Goal: Task Accomplishment & Management: Complete application form

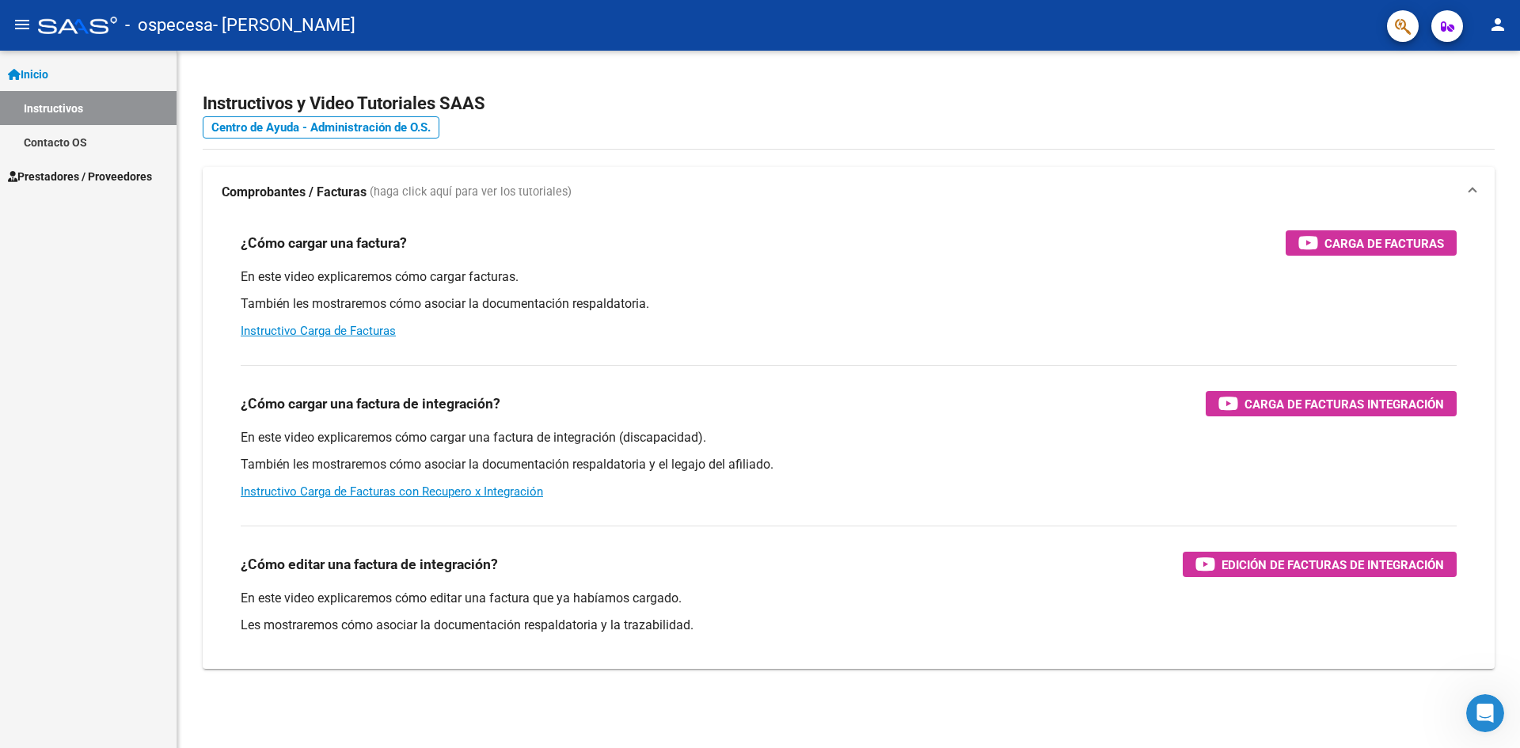
click at [119, 173] on span "Prestadores / Proveedores" at bounding box center [80, 176] width 144 height 17
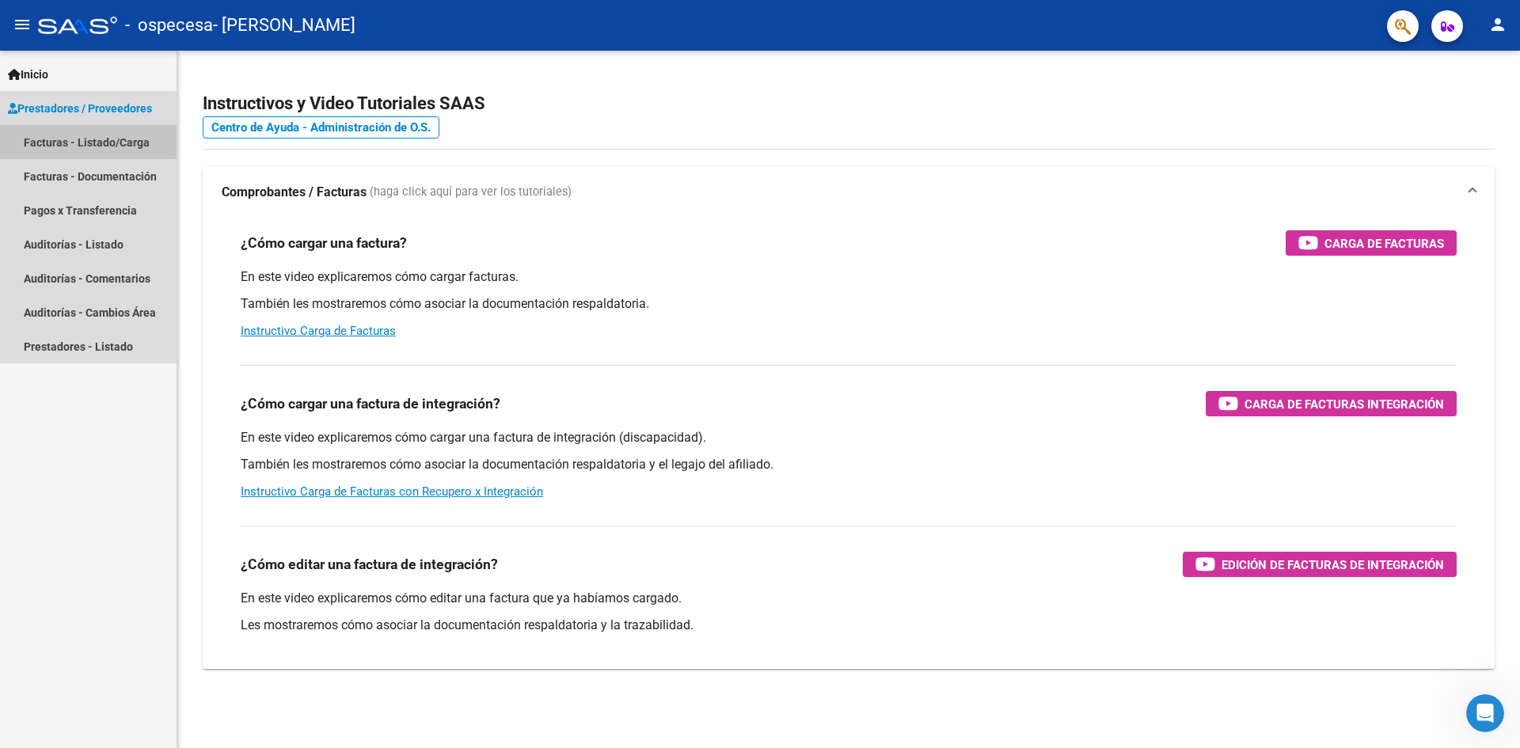
click at [88, 138] on link "Facturas - Listado/Carga" at bounding box center [88, 142] width 177 height 34
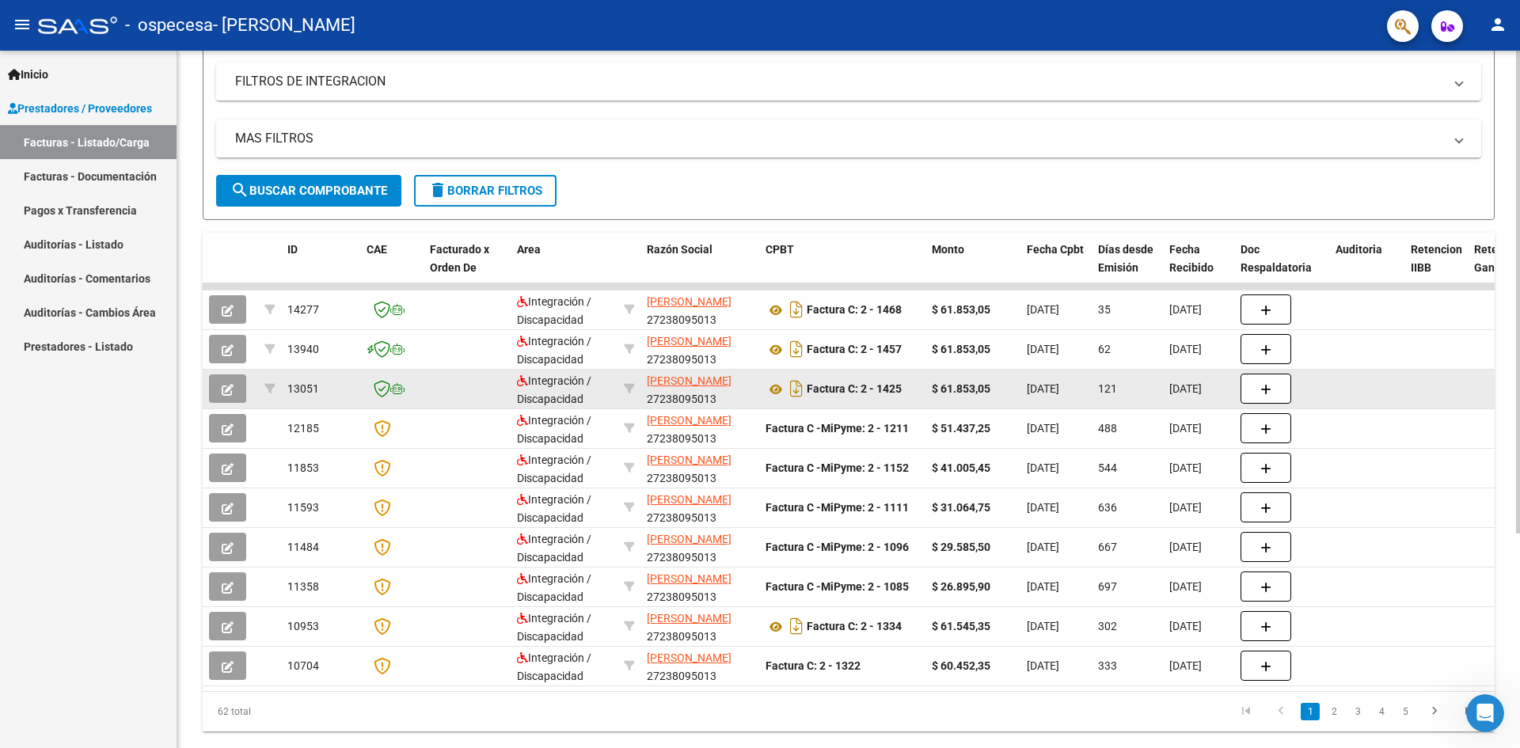
scroll to position [310, 0]
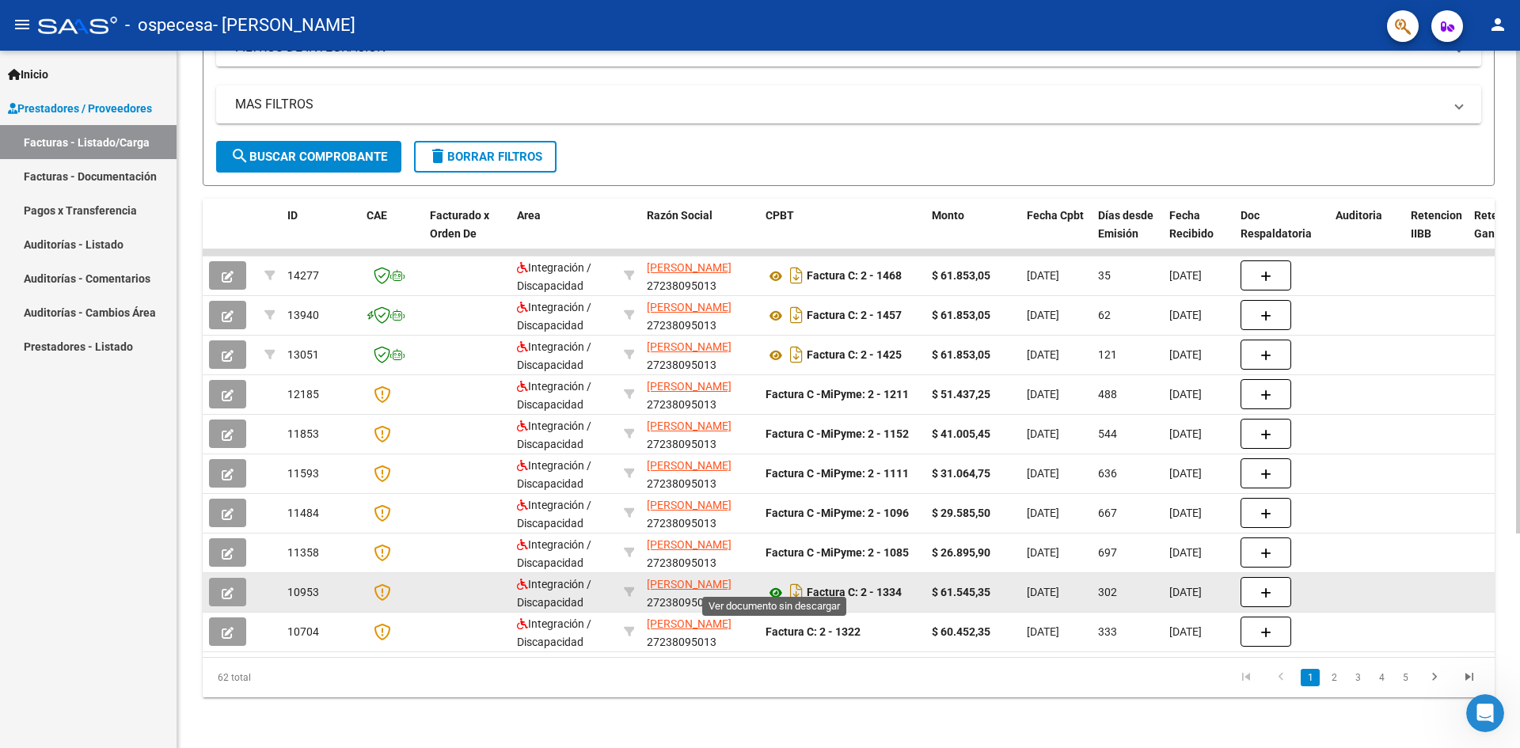
click at [775, 584] on icon at bounding box center [776, 593] width 21 height 19
click at [797, 581] on icon "Descargar documento" at bounding box center [796, 592] width 21 height 25
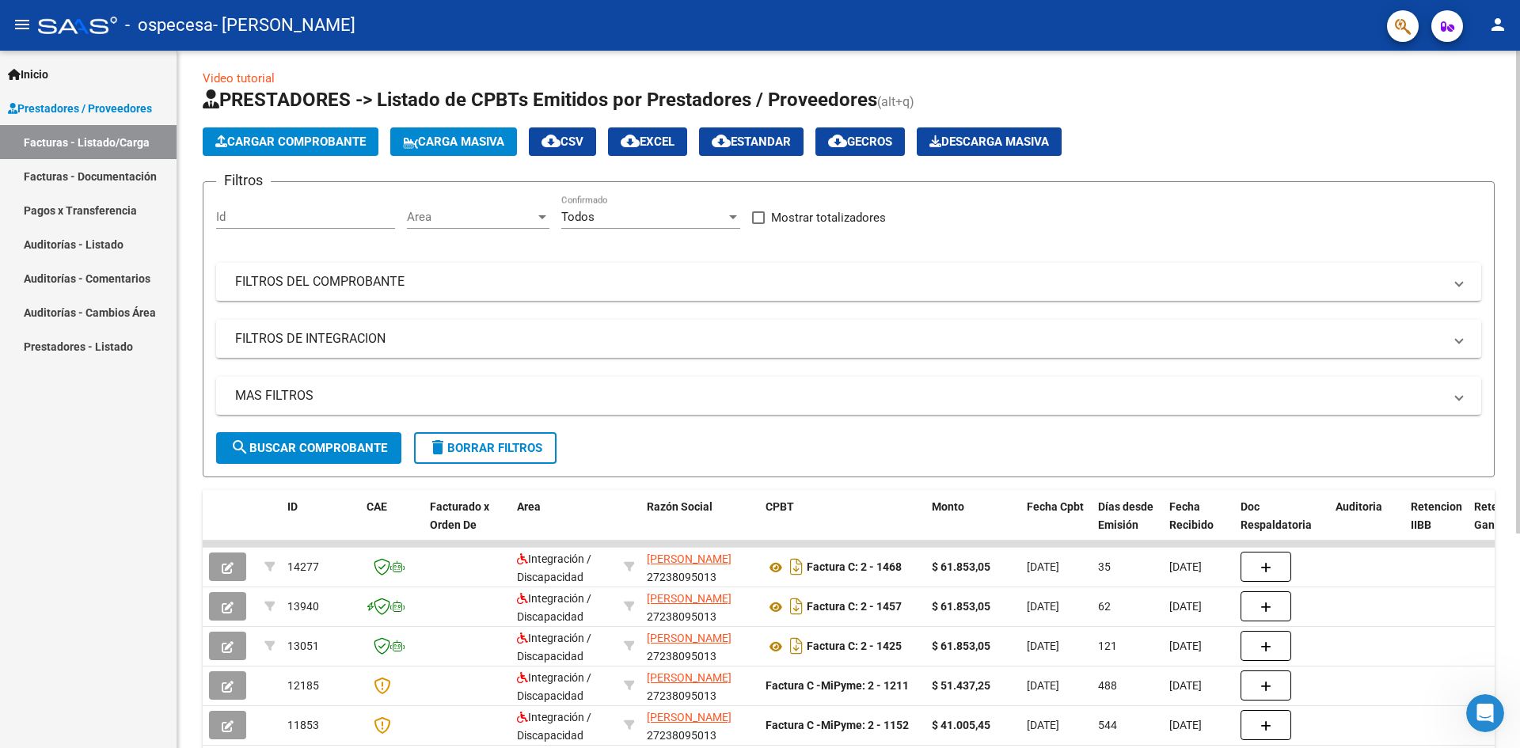
scroll to position [0, 0]
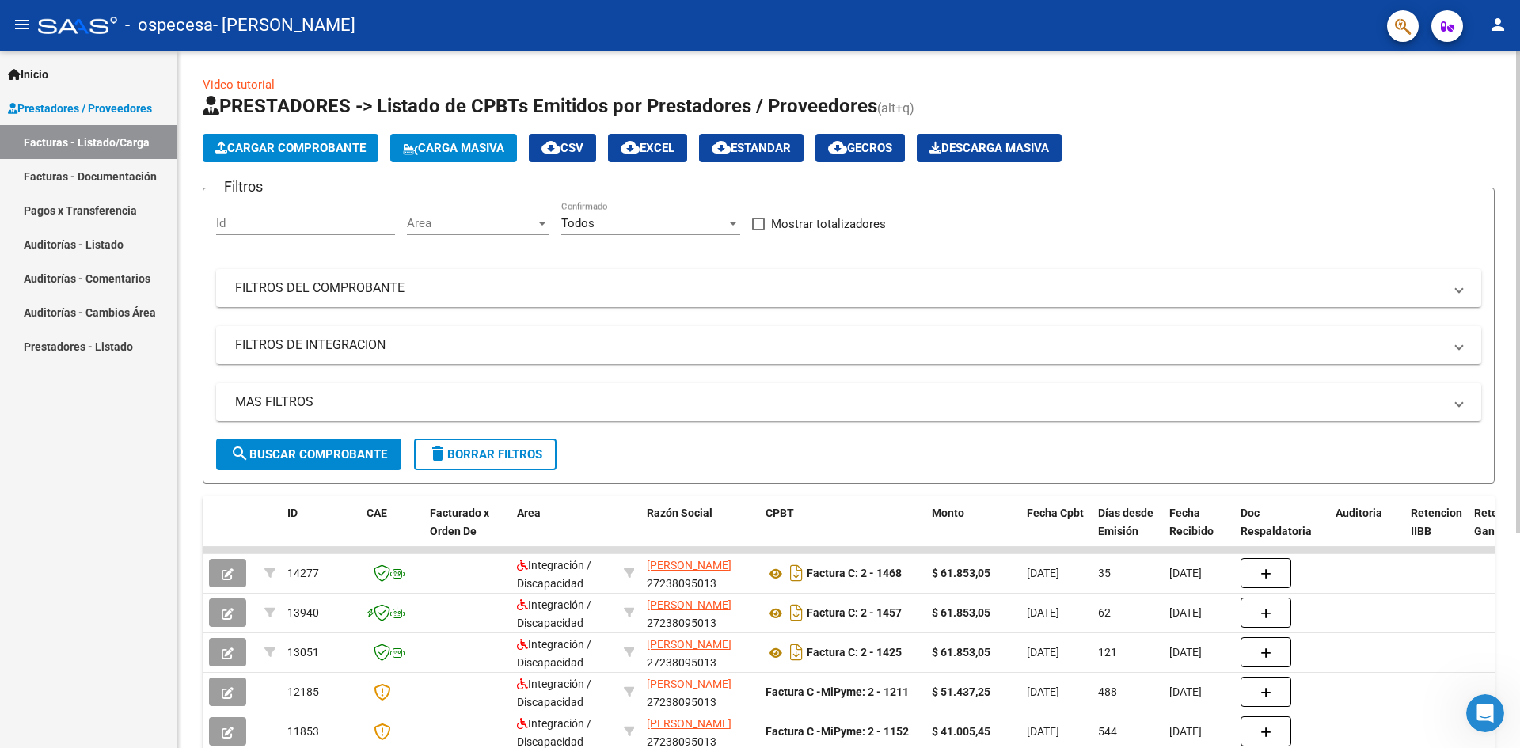
click at [281, 147] on span "Cargar Comprobante" at bounding box center [290, 148] width 150 height 14
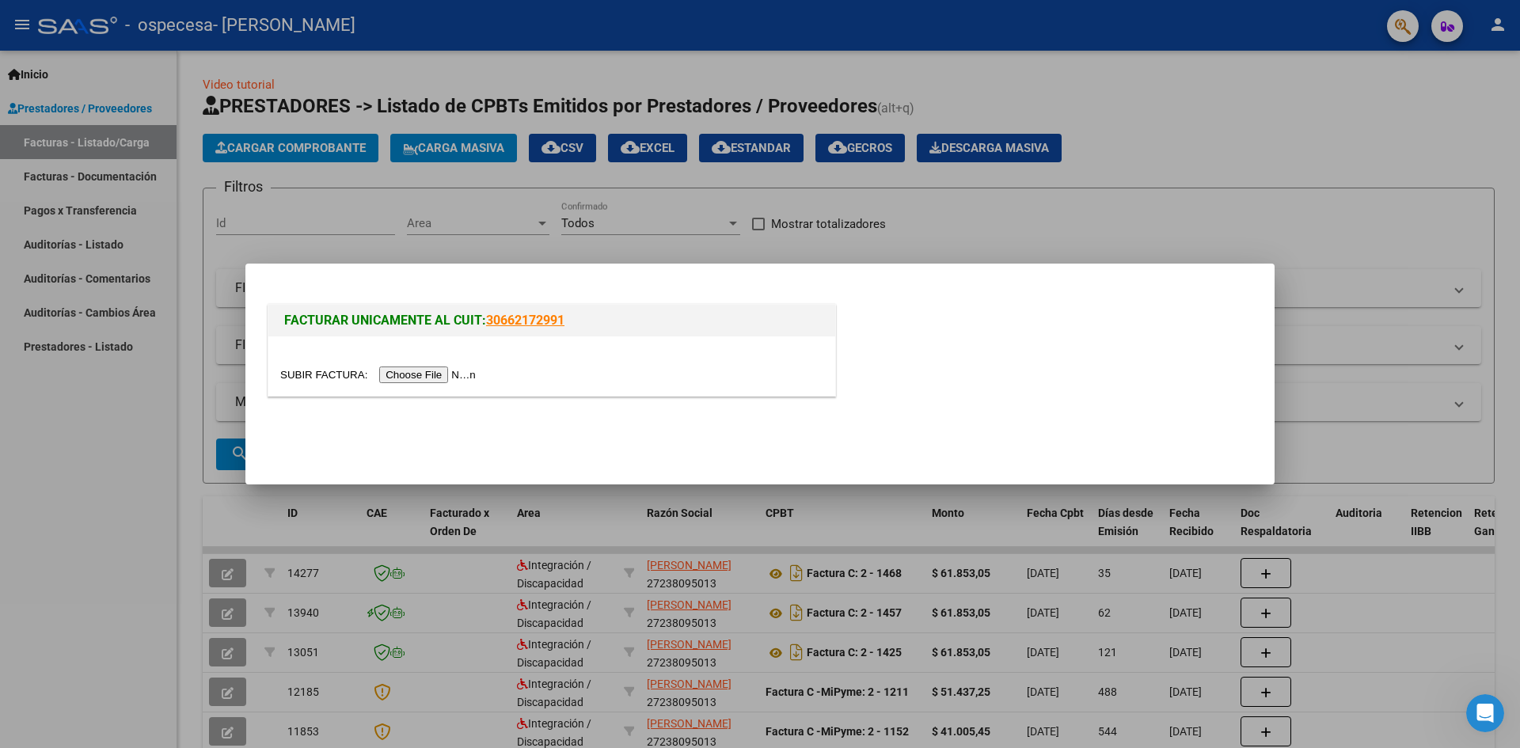
click at [431, 377] on input "file" at bounding box center [380, 375] width 200 height 17
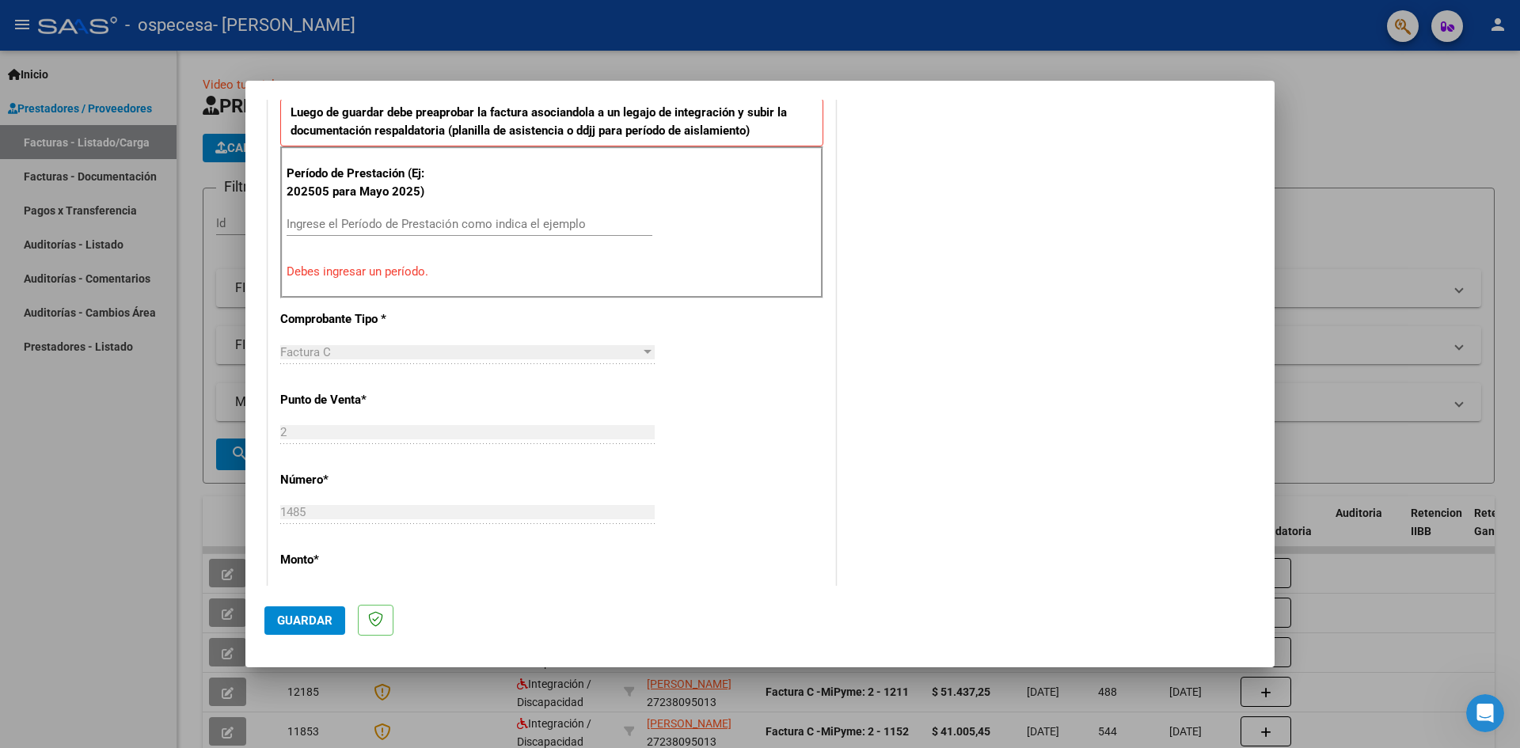
scroll to position [466, 0]
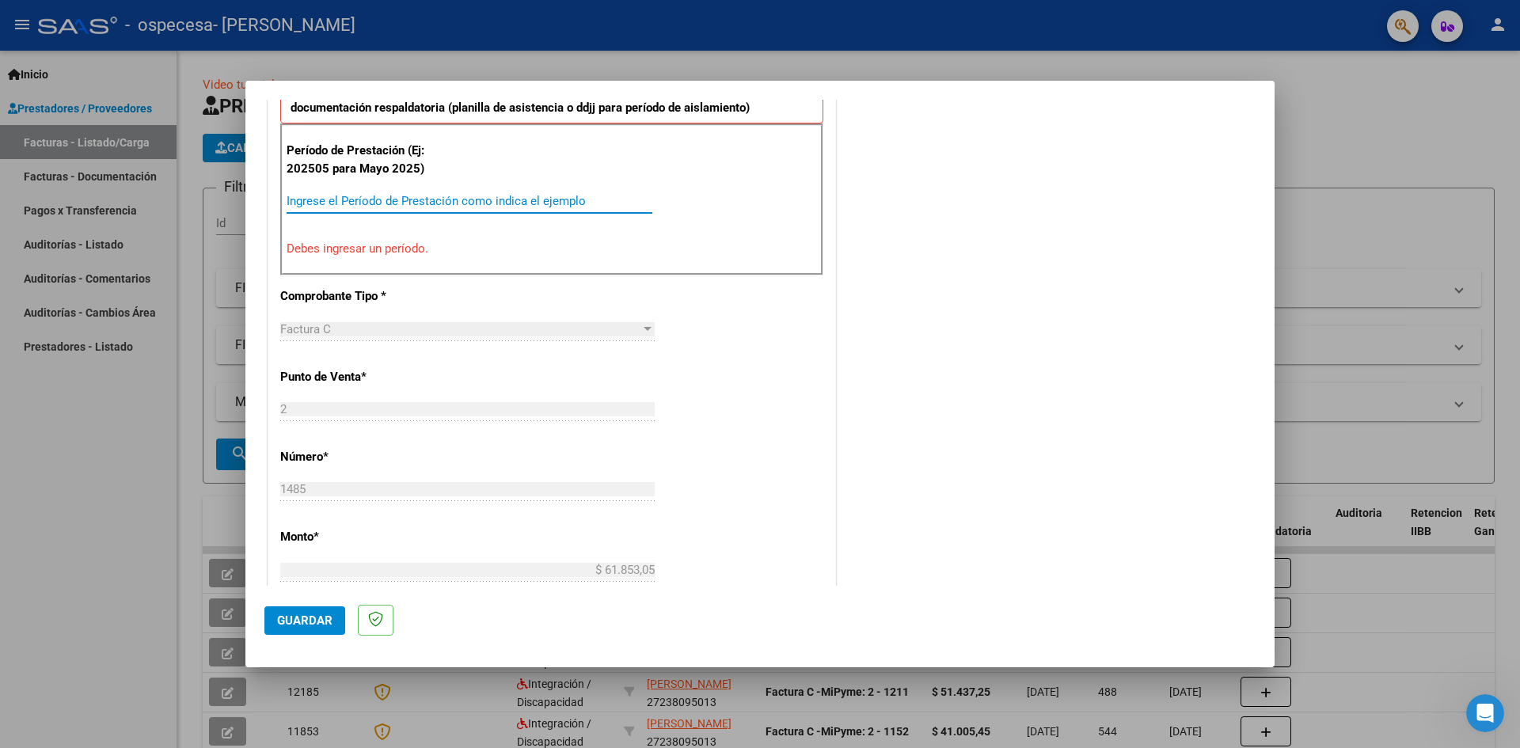
click at [325, 201] on input "Ingrese el Período de Prestación como indica el ejemplo" at bounding box center [470, 201] width 366 height 14
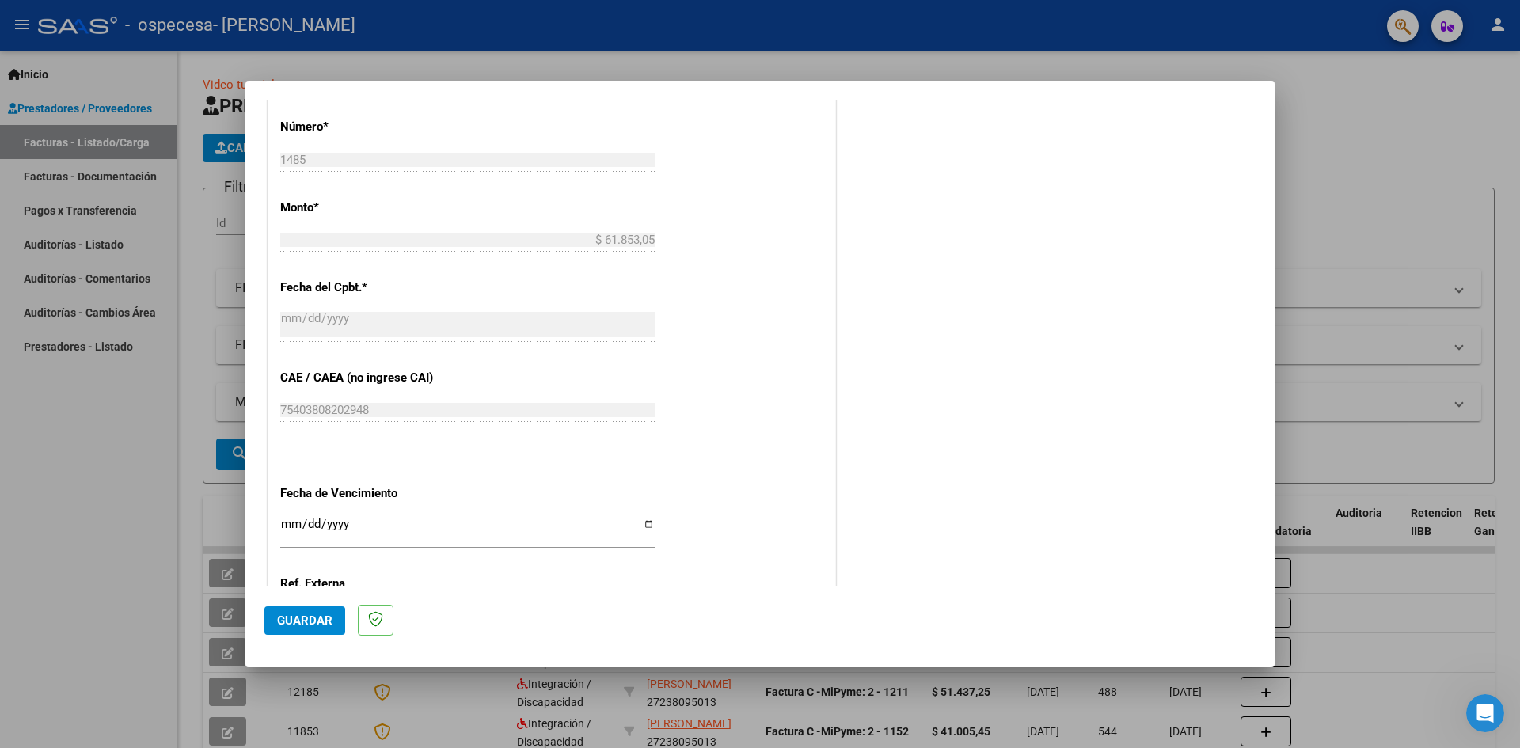
scroll to position [783, 0]
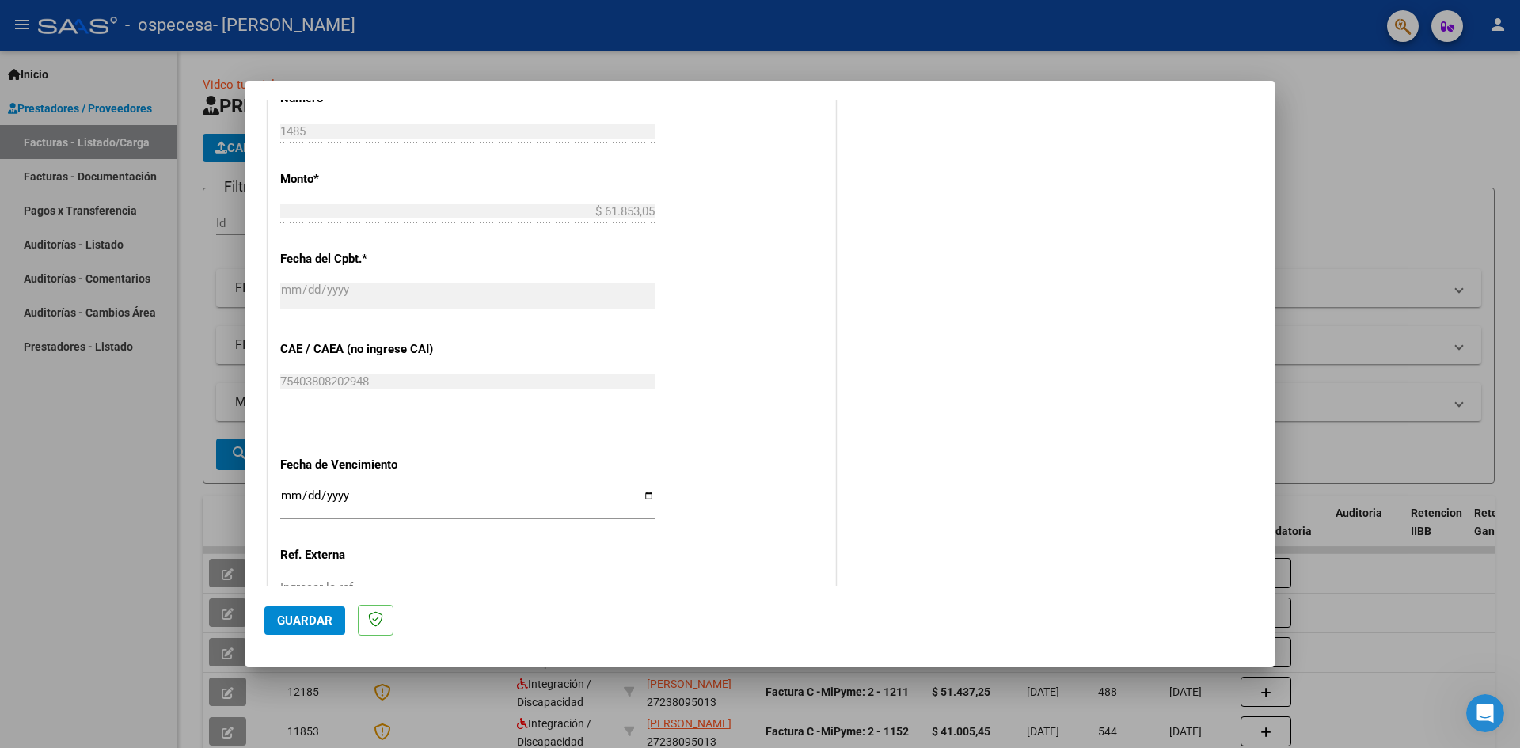
type input "202509"
click at [293, 490] on input "Ingresar la fecha" at bounding box center [467, 501] width 374 height 25
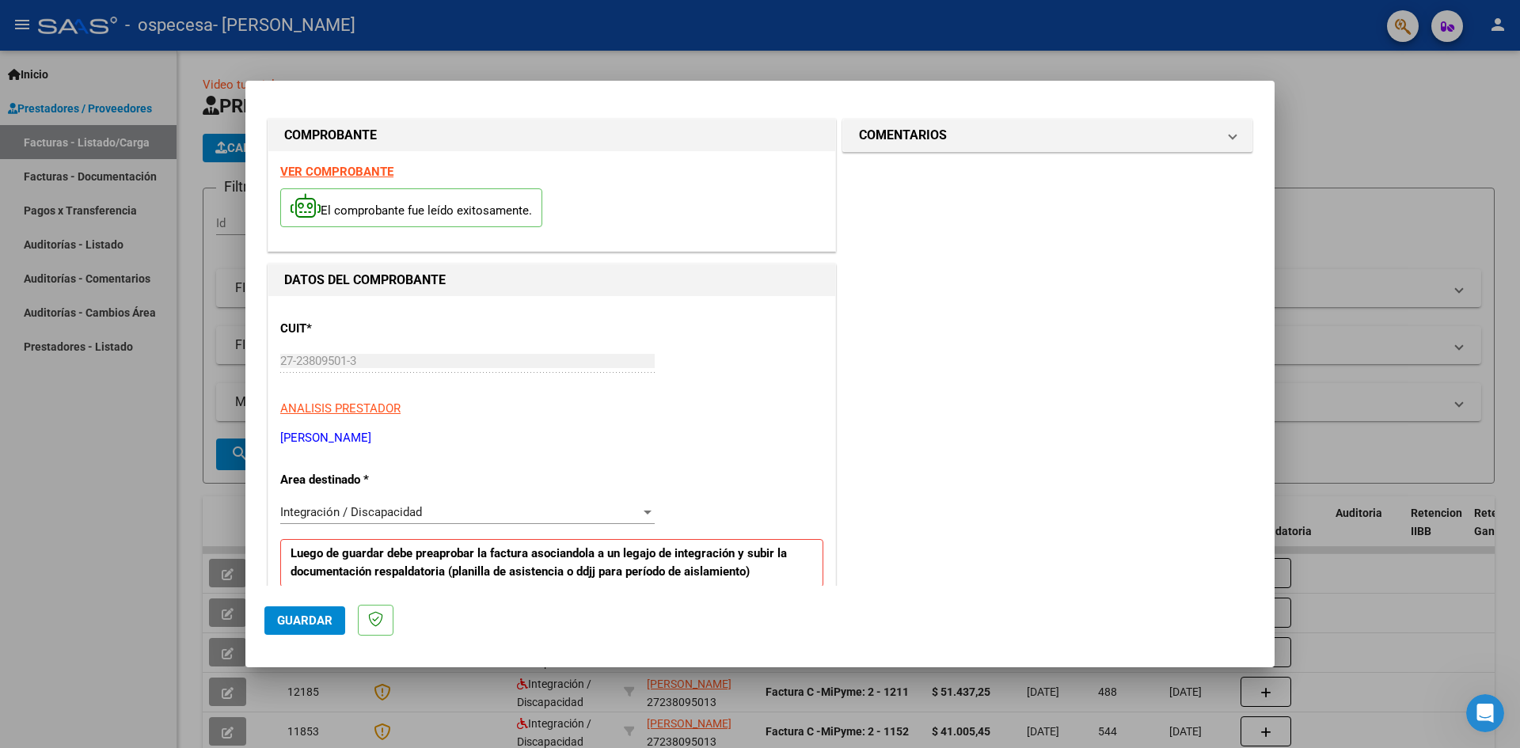
scroll to position [0, 0]
click at [355, 211] on p "El comprobante fue leído exitosamente." at bounding box center [411, 210] width 262 height 39
click at [346, 165] on div "VER COMPROBANTE El comprobante fue leído exitosamente." at bounding box center [551, 204] width 567 height 100
click at [355, 174] on strong "VER COMPROBANTE" at bounding box center [336, 174] width 113 height 14
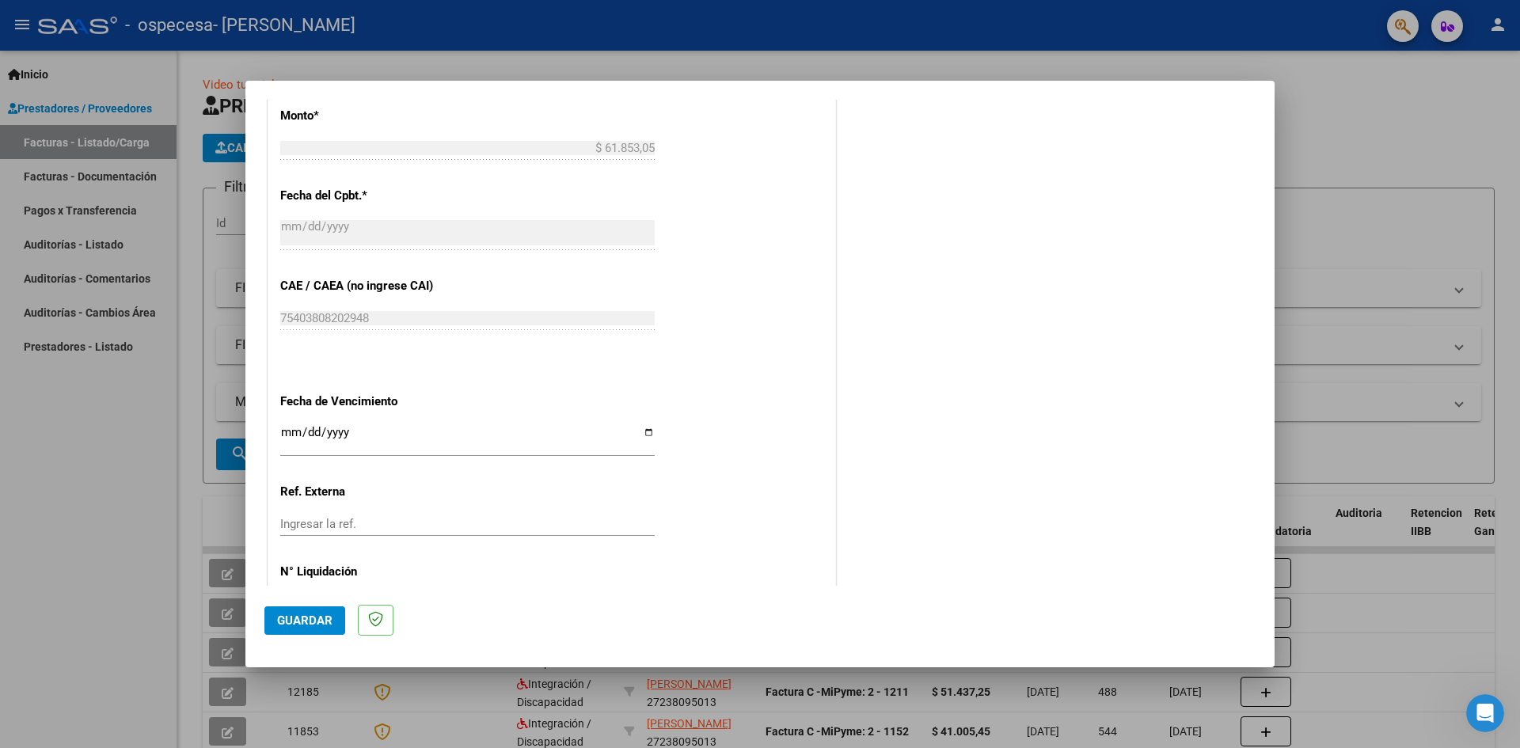
scroll to position [871, 0]
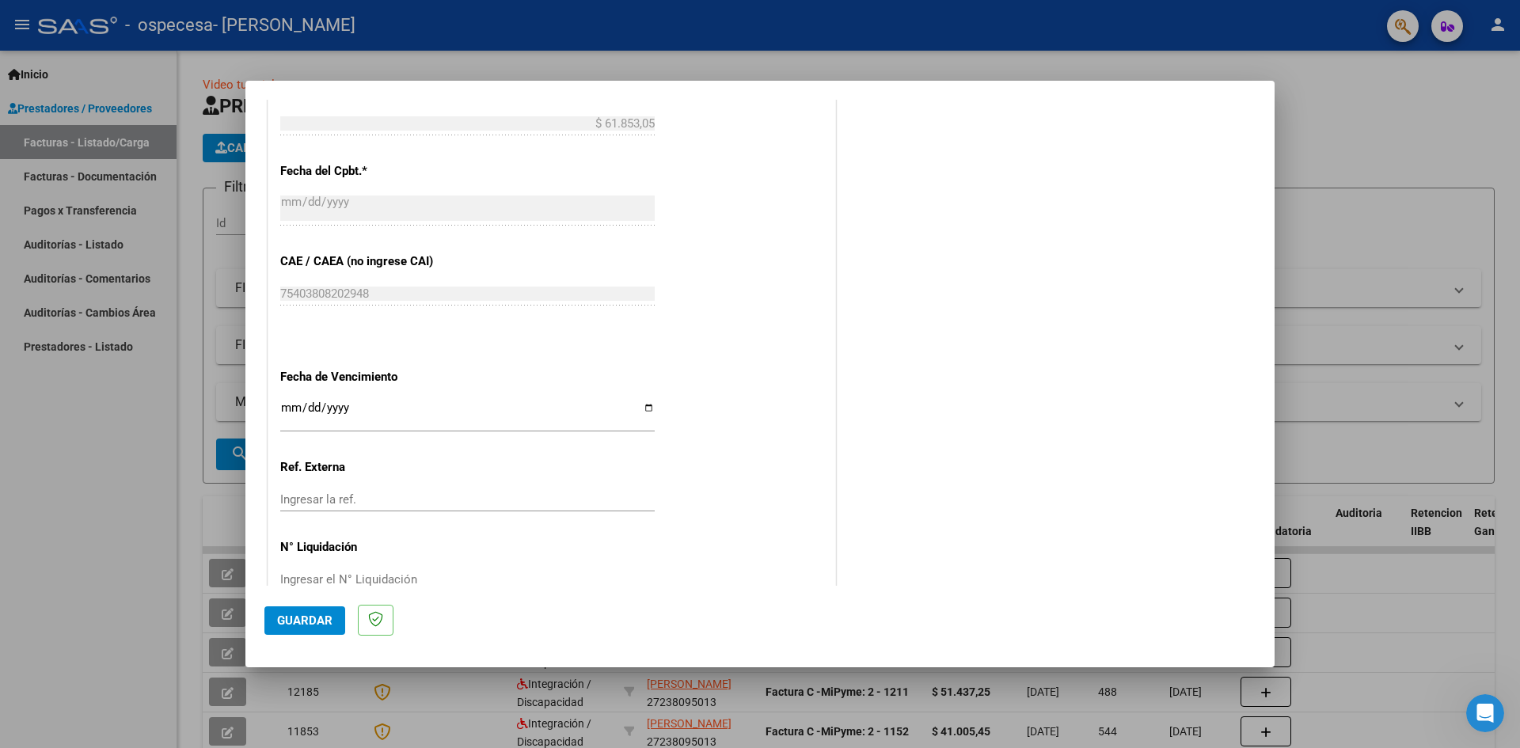
click at [291, 409] on input "Ingresar la fecha" at bounding box center [467, 413] width 374 height 25
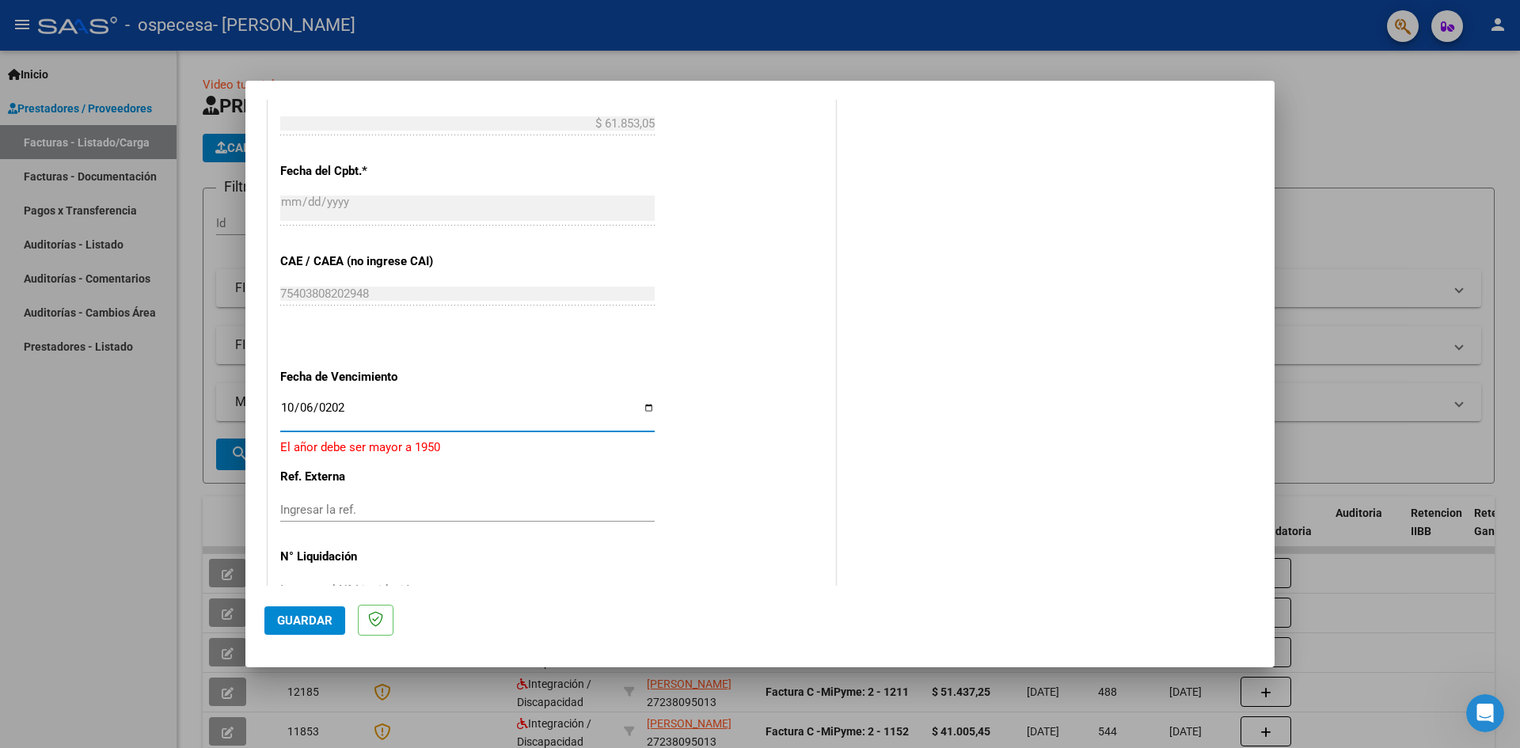
type input "[DATE]"
click at [362, 496] on input "Ingresar la ref." at bounding box center [467, 499] width 374 height 14
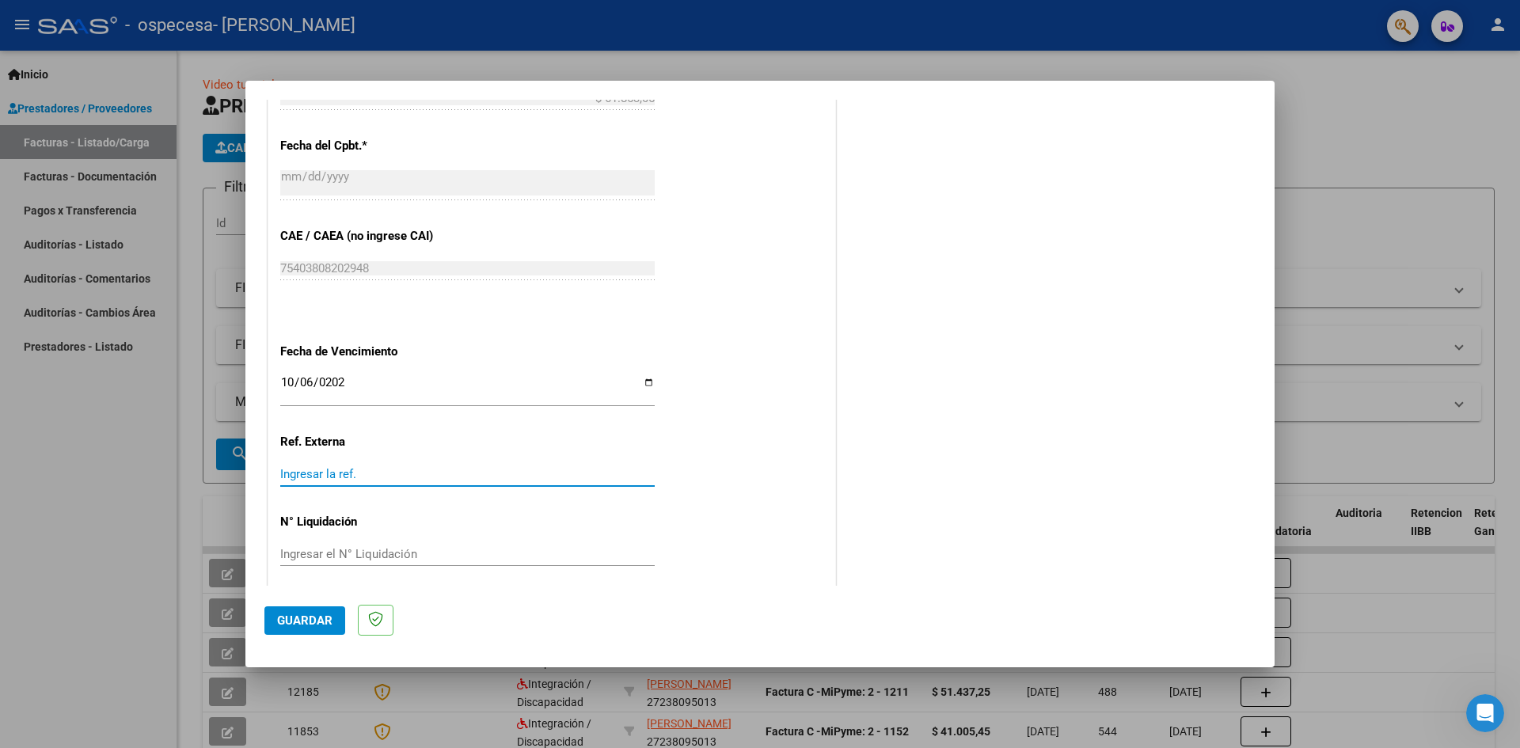
scroll to position [907, 0]
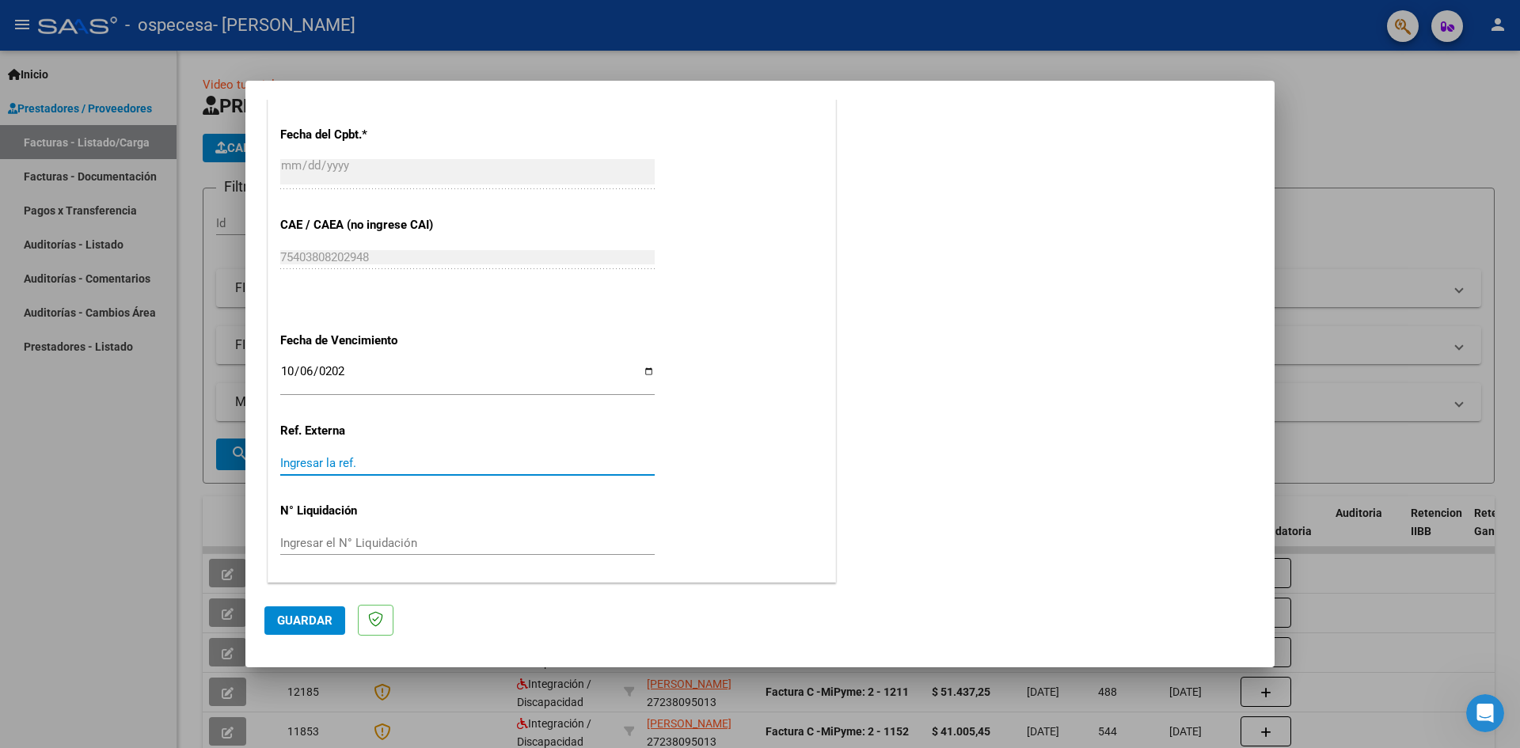
click at [314, 625] on span "Guardar" at bounding box center [304, 621] width 55 height 14
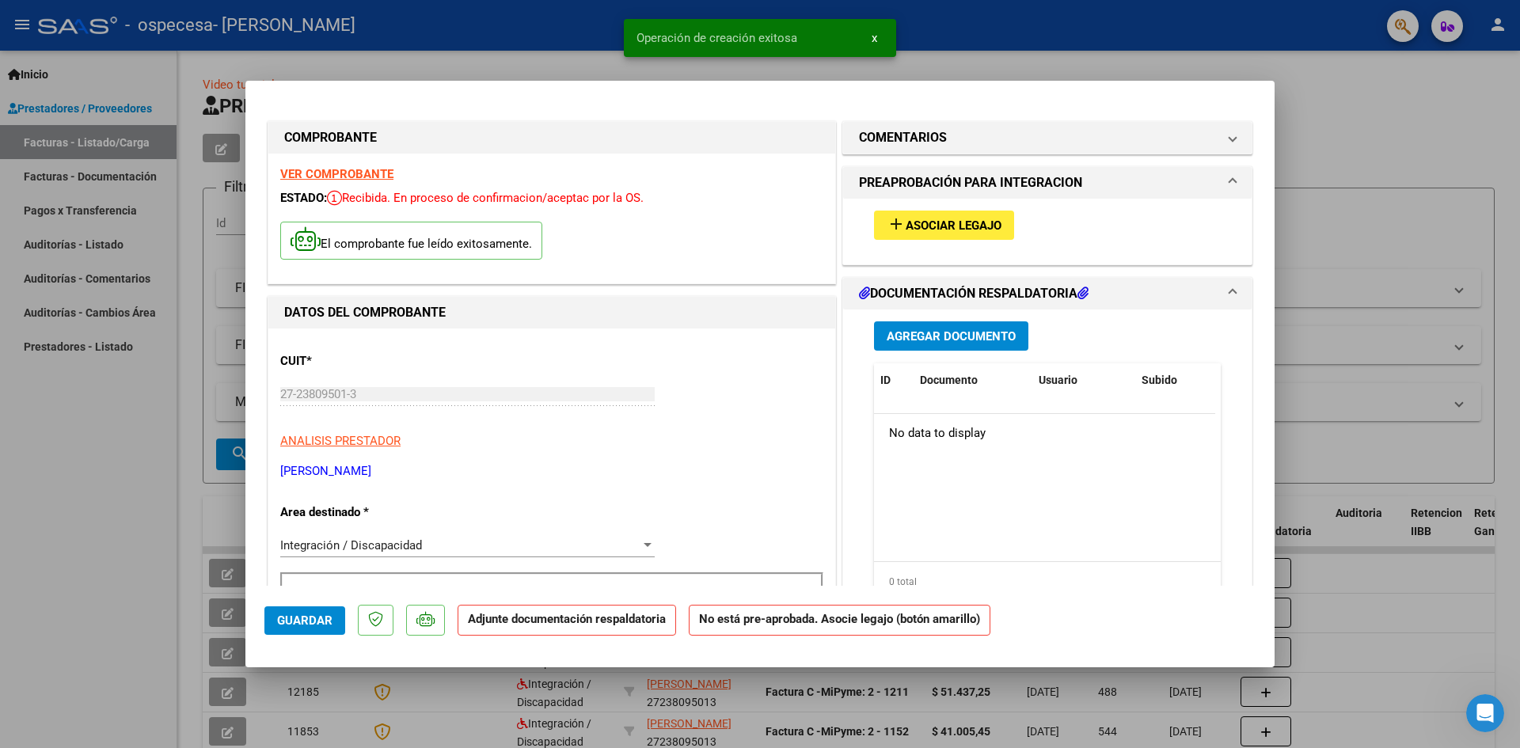
click at [940, 227] on span "Asociar Legajo" at bounding box center [954, 226] width 96 height 14
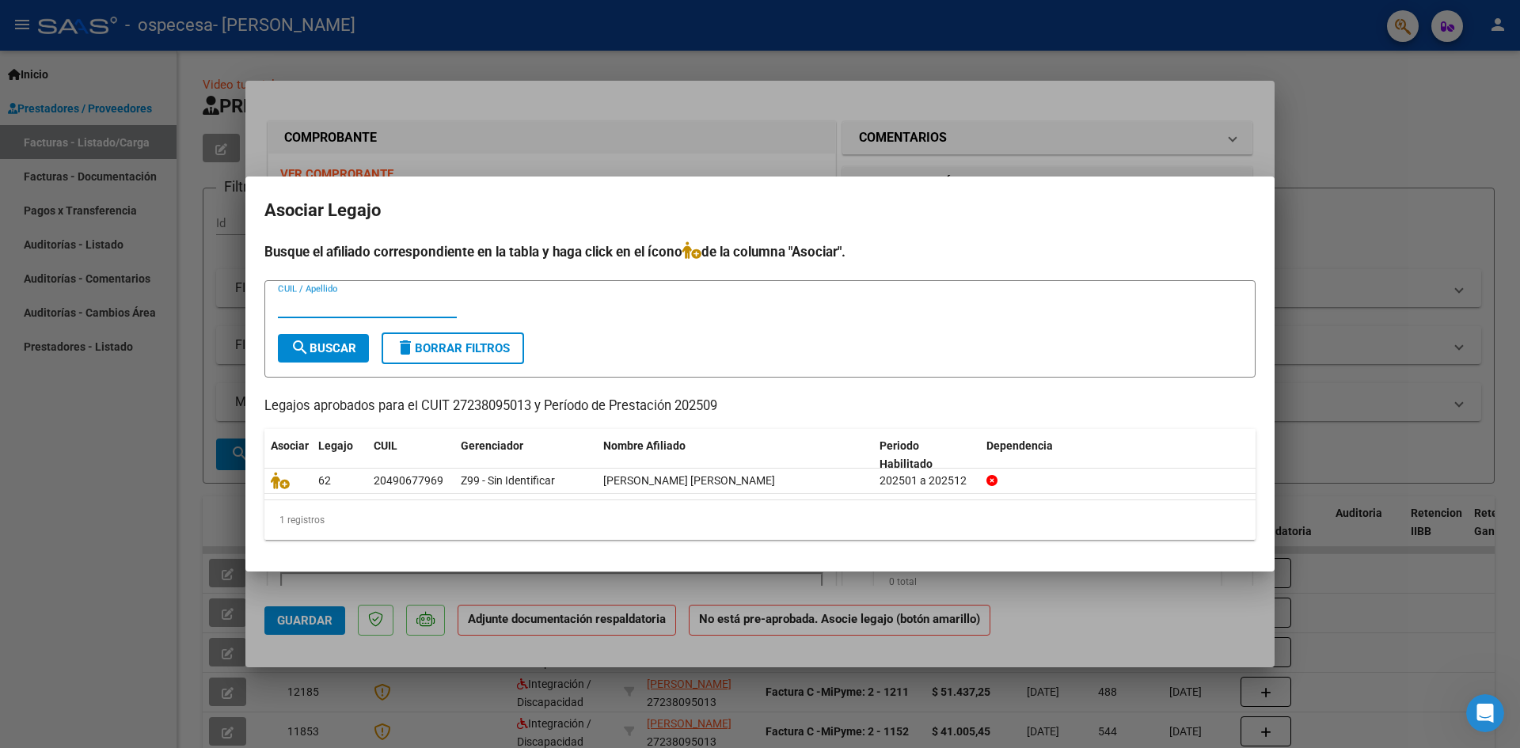
click at [292, 307] on input "CUIL / Apellido" at bounding box center [367, 305] width 179 height 14
type input "g"
type input "G"
click at [324, 341] on span "search Buscar" at bounding box center [324, 348] width 66 height 14
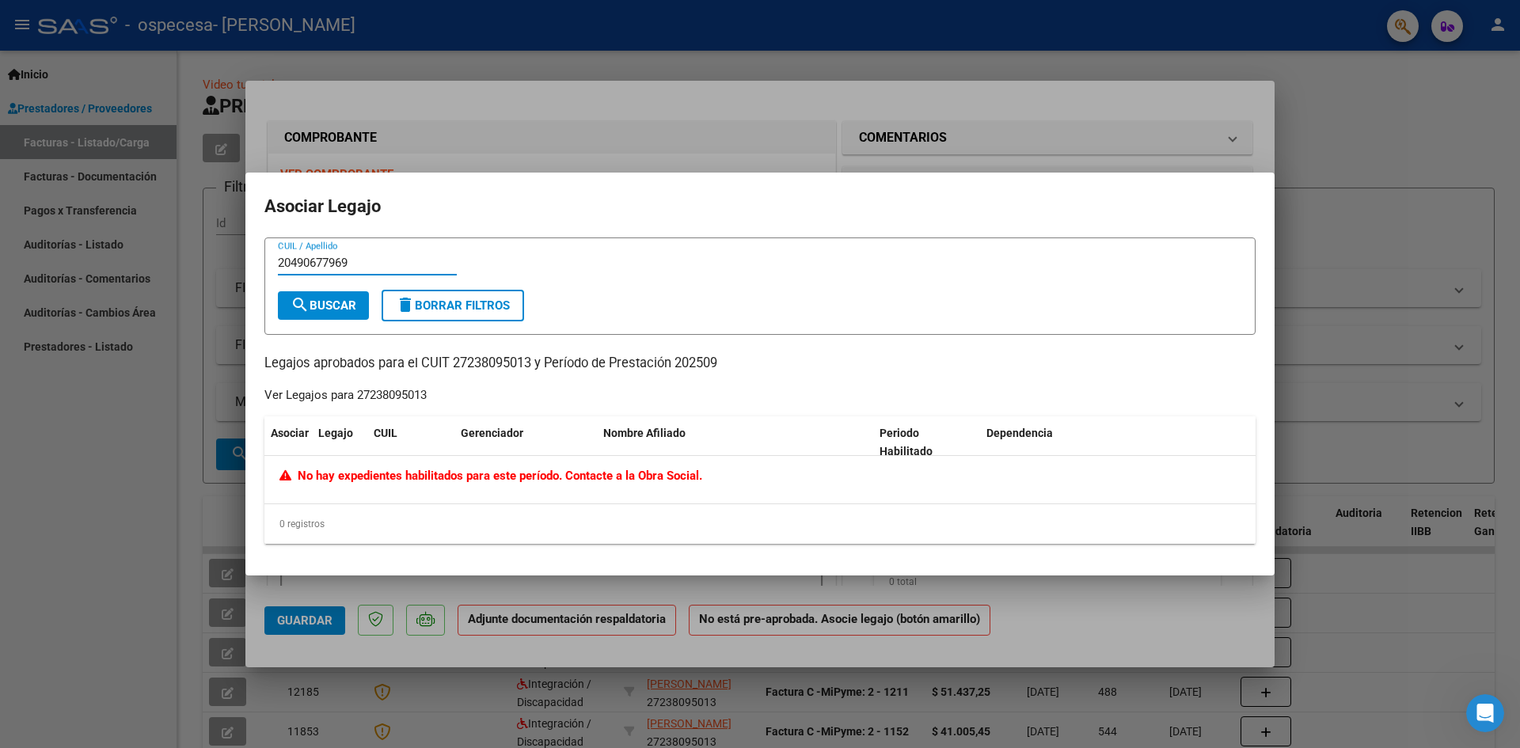
click at [363, 260] on input "20490677969" at bounding box center [367, 263] width 179 height 14
type input "2"
click at [1005, 111] on div at bounding box center [760, 374] width 1520 height 748
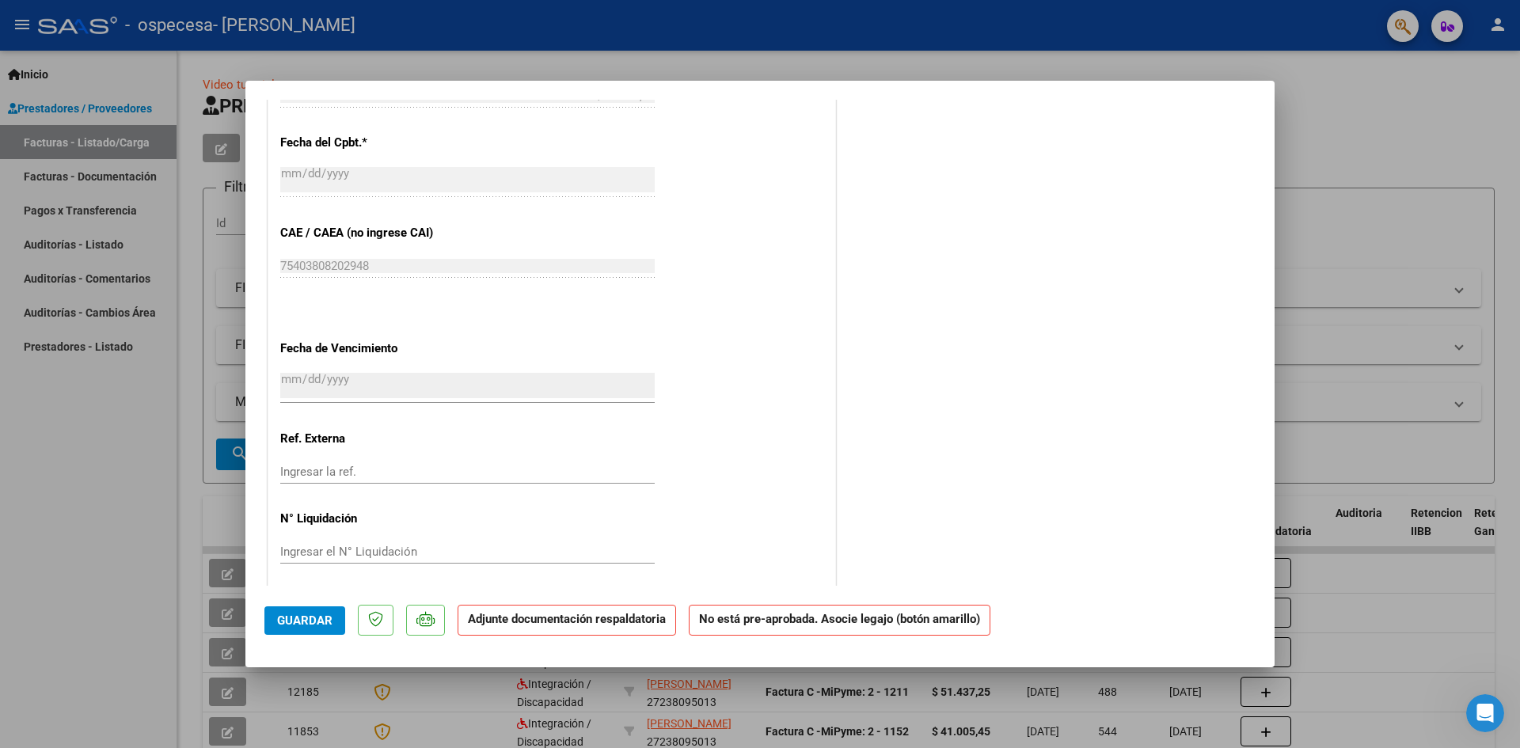
scroll to position [890, 0]
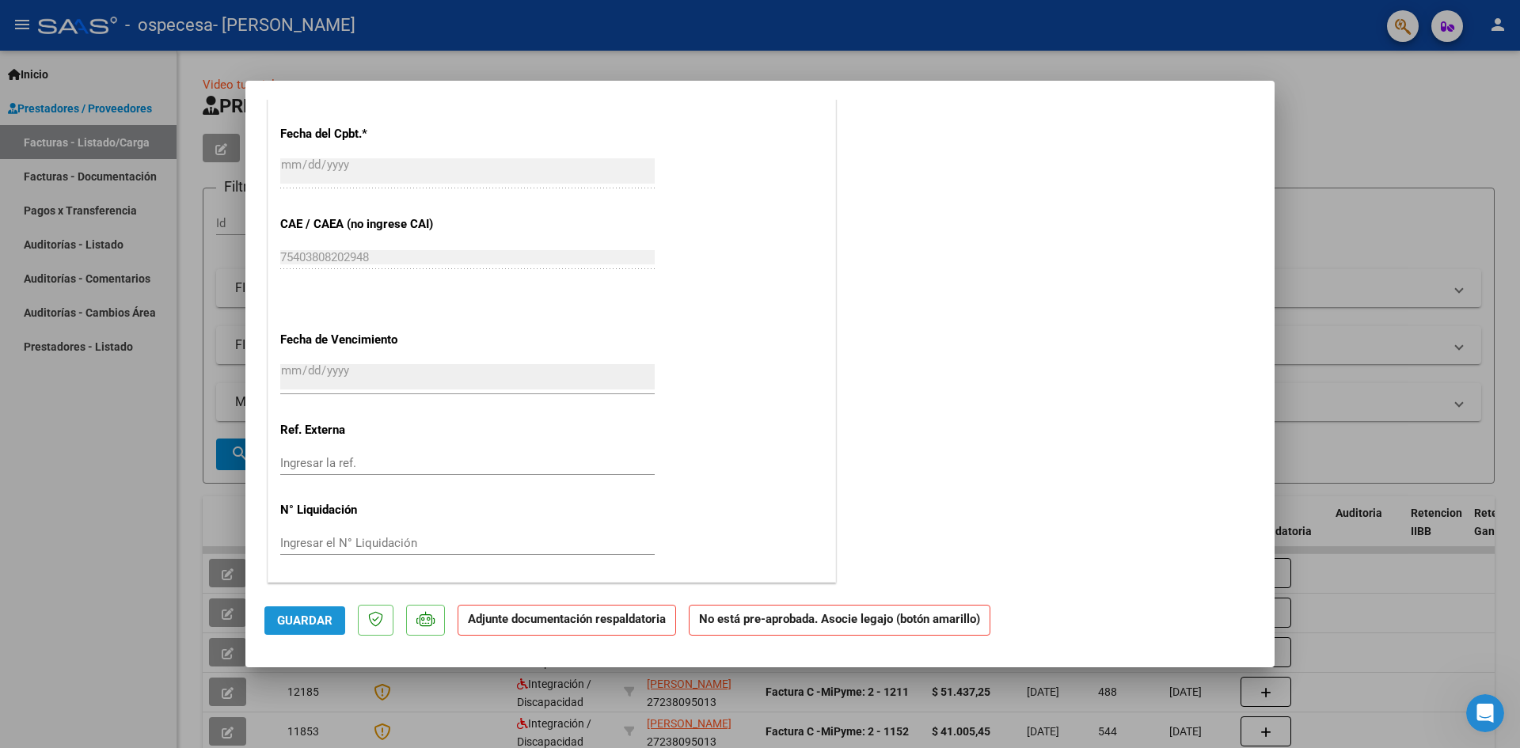
click at [310, 619] on span "Guardar" at bounding box center [304, 621] width 55 height 14
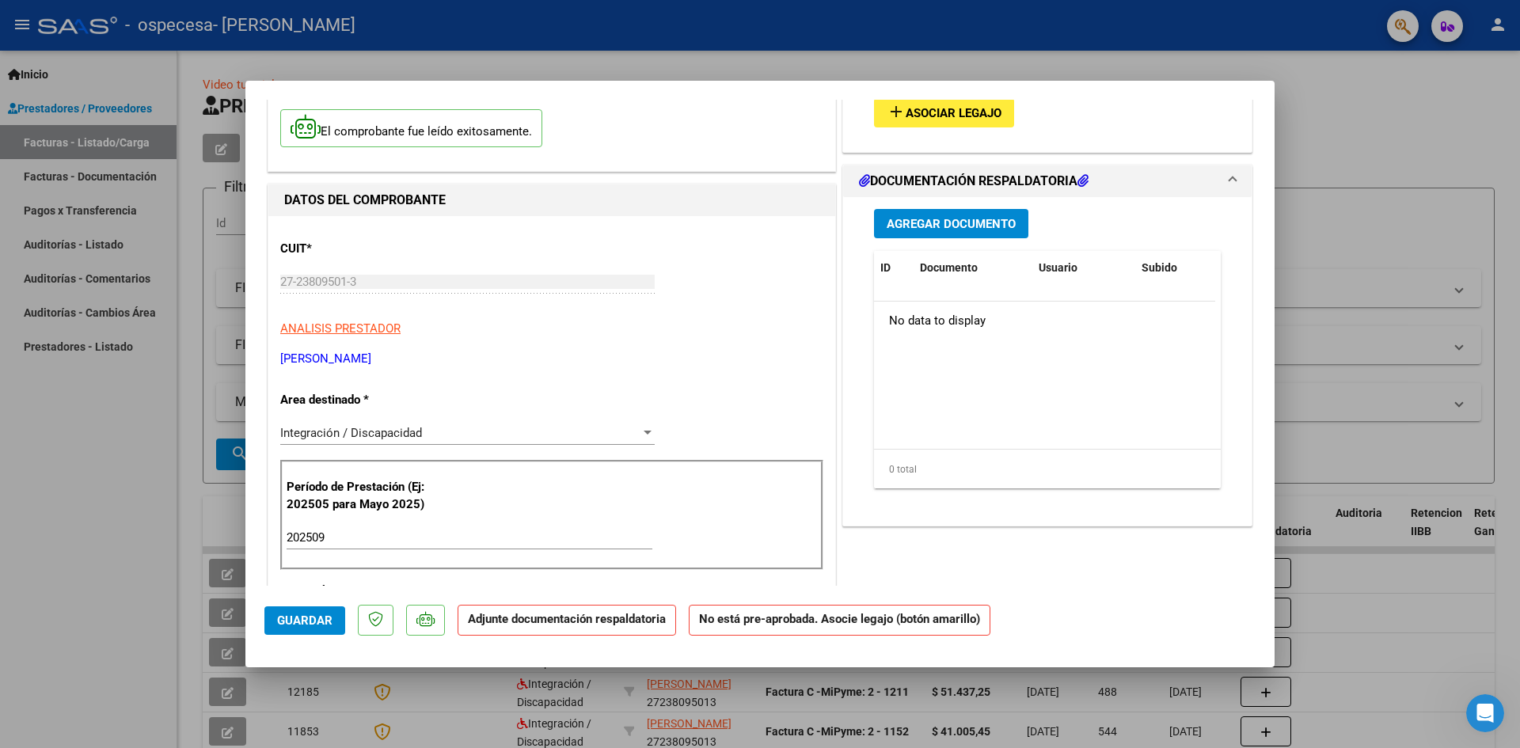
scroll to position [0, 0]
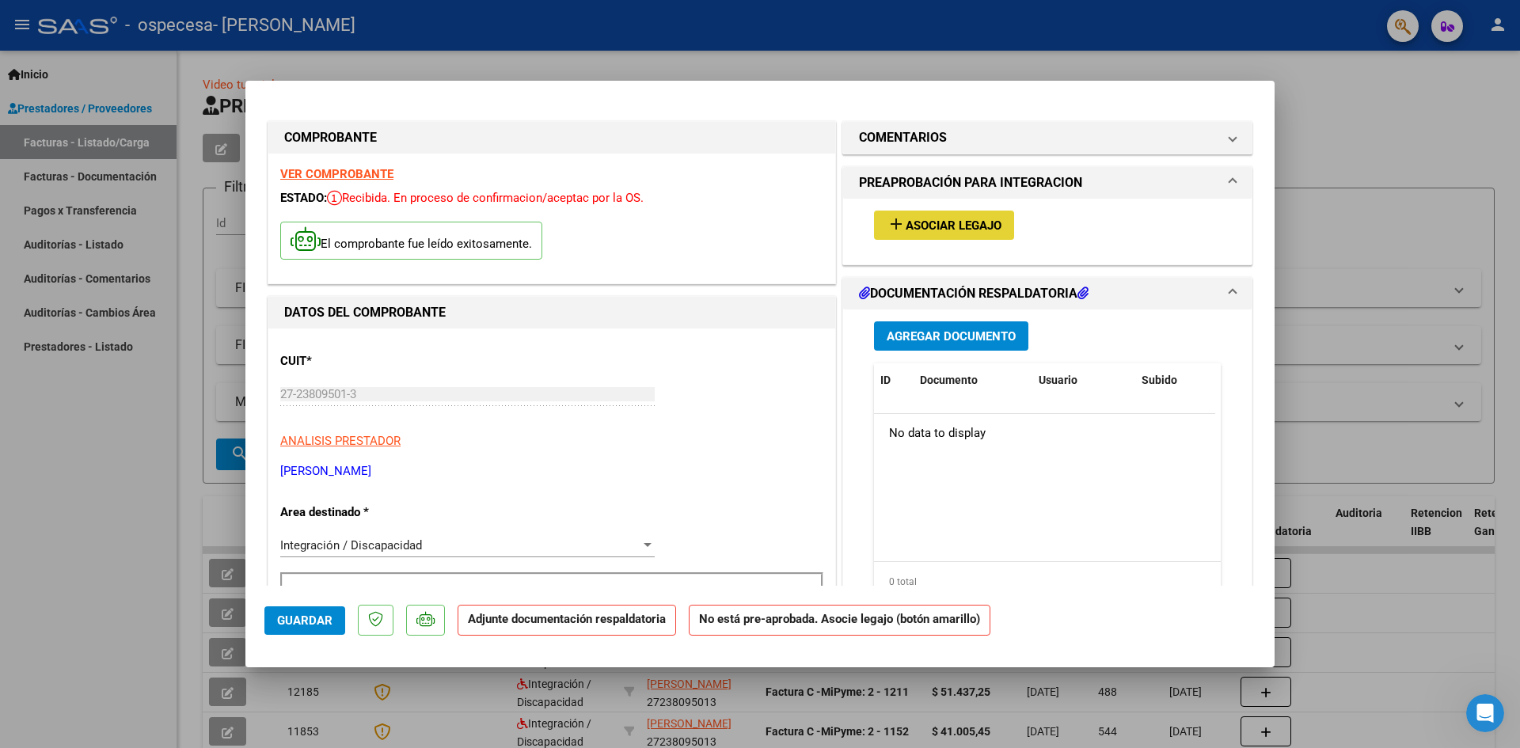
click at [942, 227] on span "Asociar Legajo" at bounding box center [954, 226] width 96 height 14
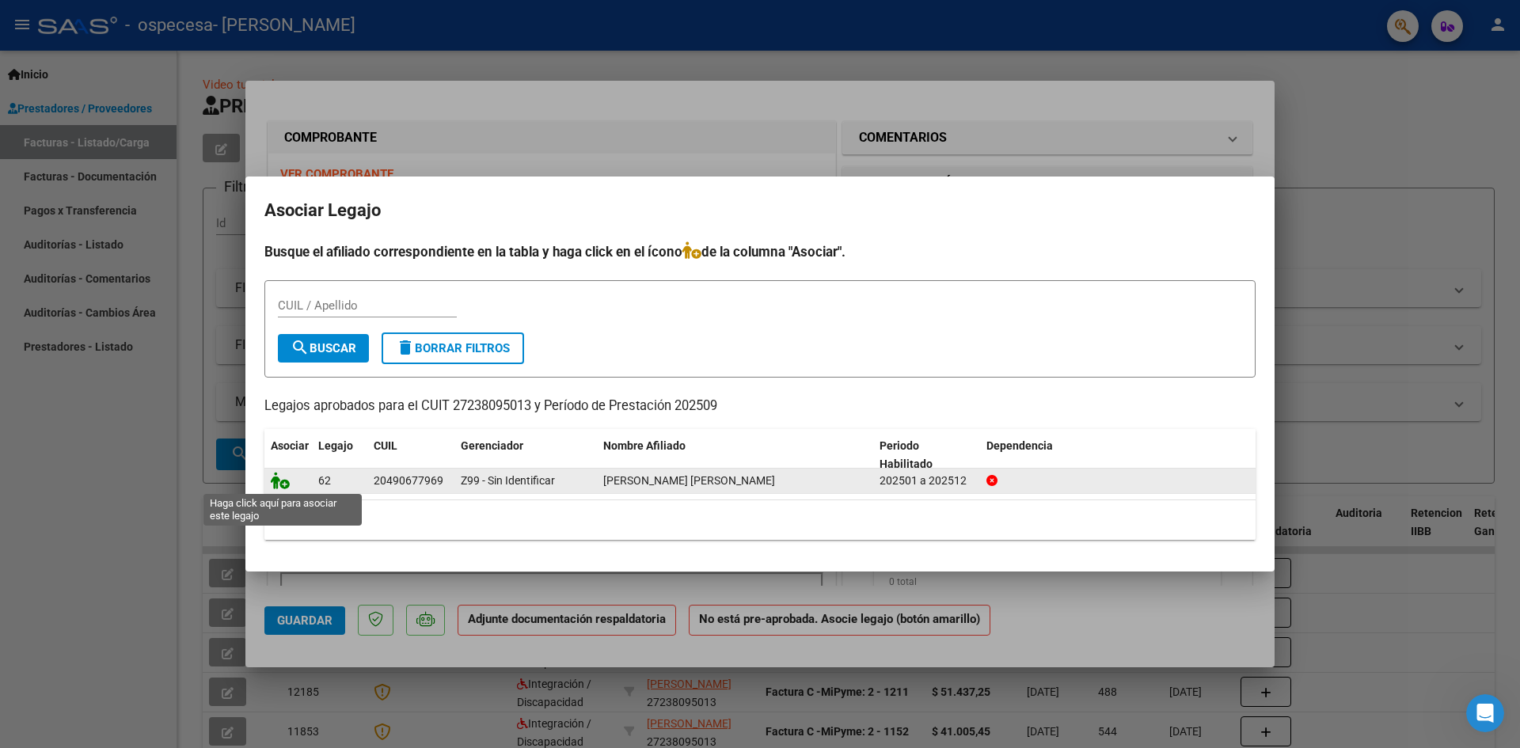
click at [276, 476] on icon at bounding box center [280, 480] width 19 height 17
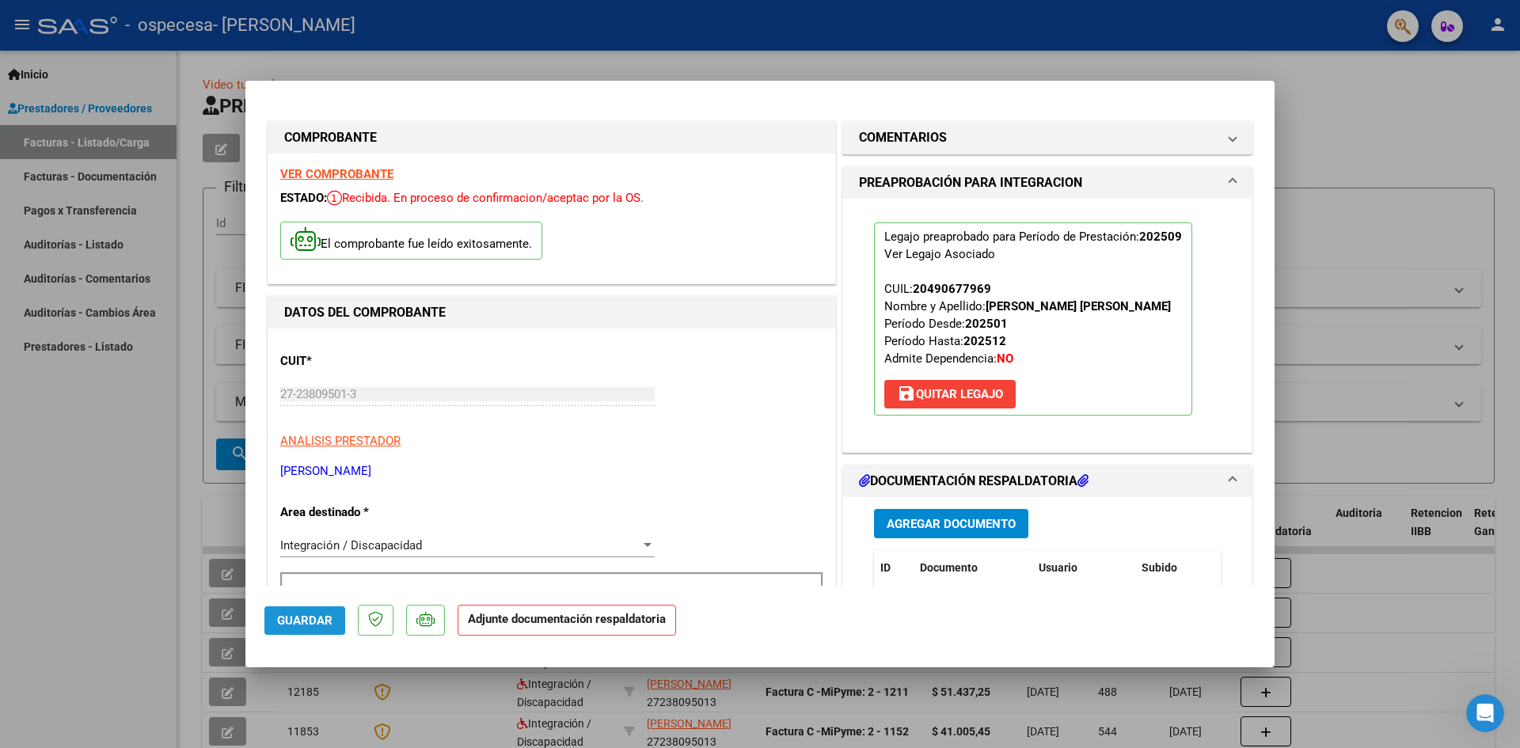
click at [310, 621] on span "Guardar" at bounding box center [304, 621] width 55 height 14
click at [321, 618] on span "Guardar" at bounding box center [304, 621] width 55 height 14
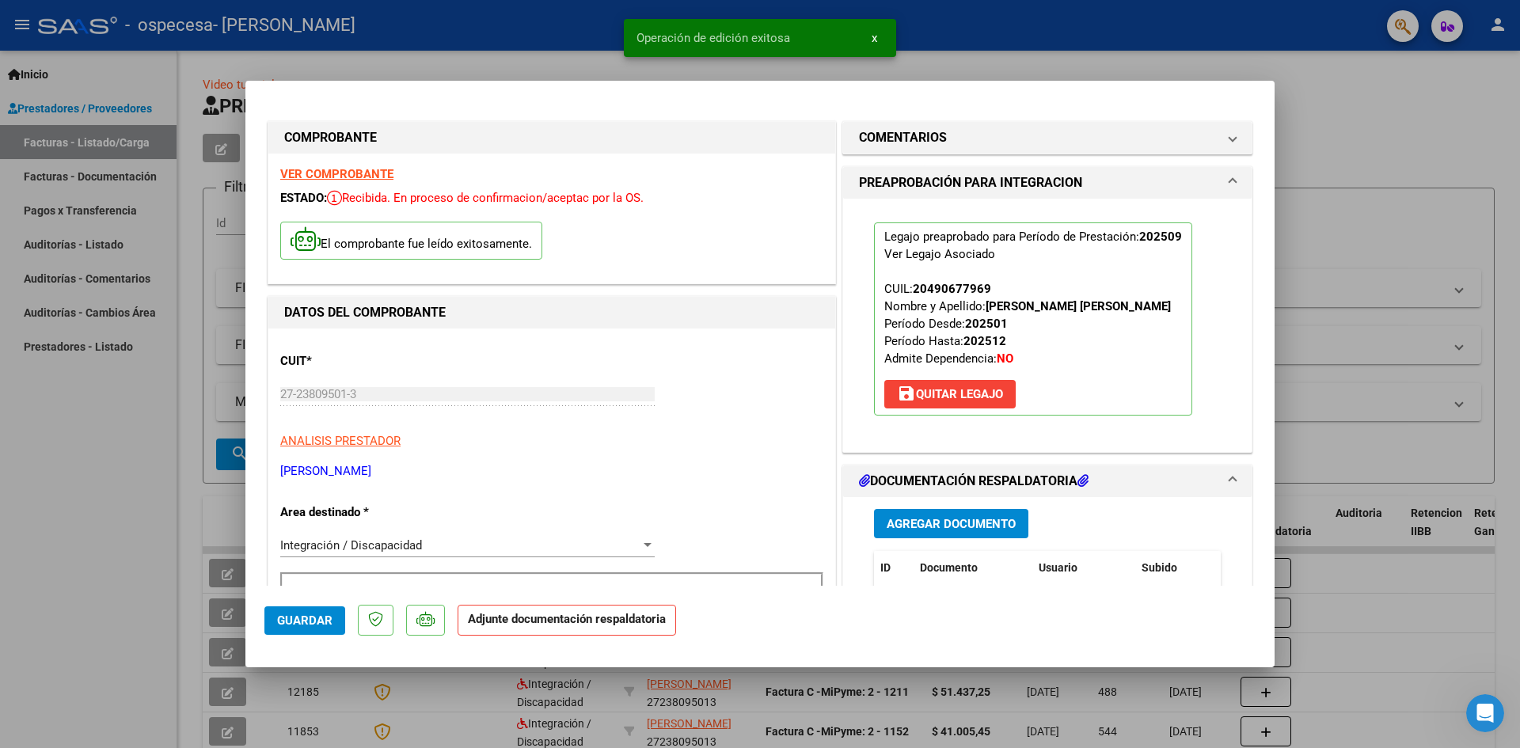
click at [1420, 144] on div at bounding box center [760, 374] width 1520 height 748
type input "$ 0,00"
